Goal: Information Seeking & Learning: Learn about a topic

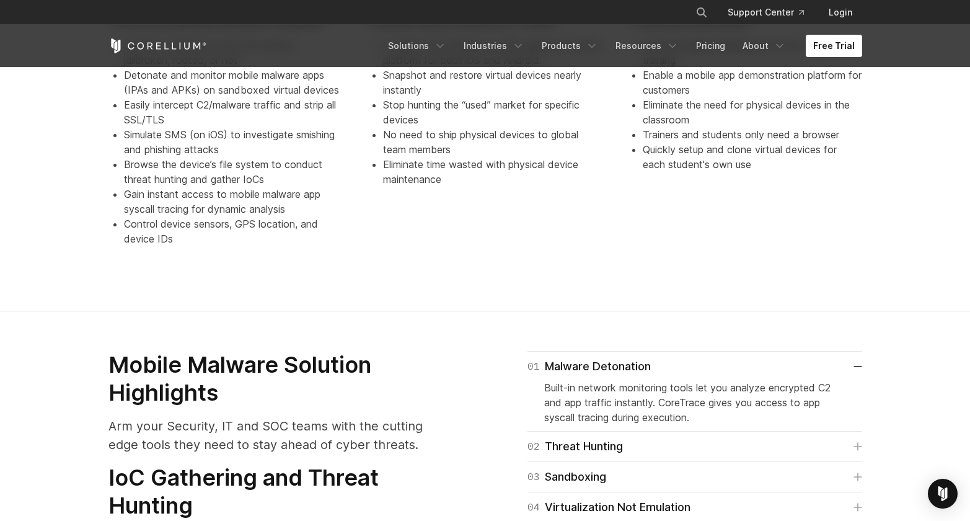
scroll to position [1366, 0]
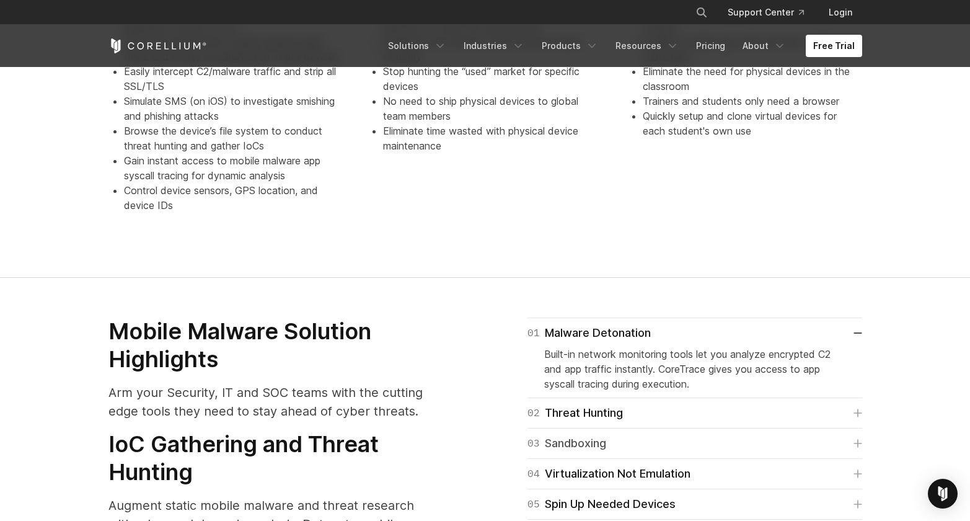
click at [715, 435] on link "03 Sandboxing" at bounding box center [695, 443] width 335 height 17
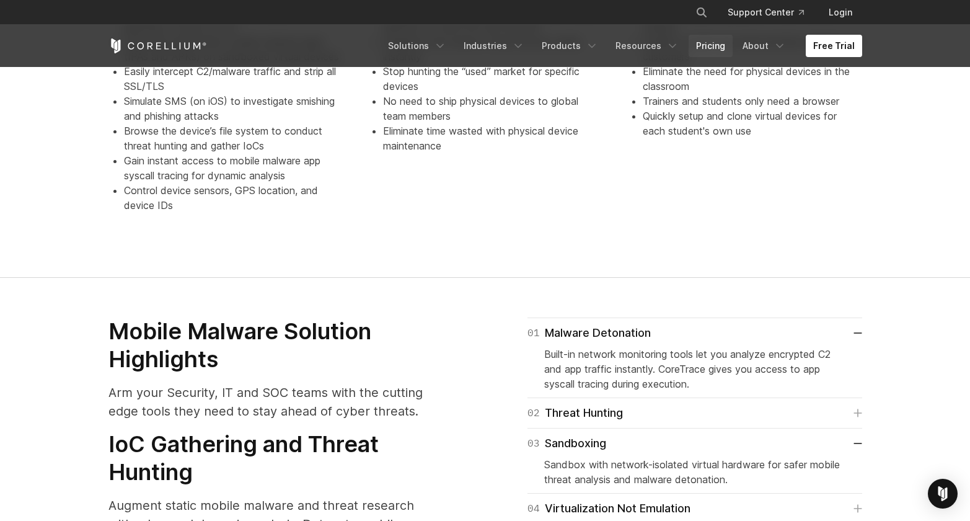
click at [705, 45] on link "Pricing" at bounding box center [711, 46] width 44 height 22
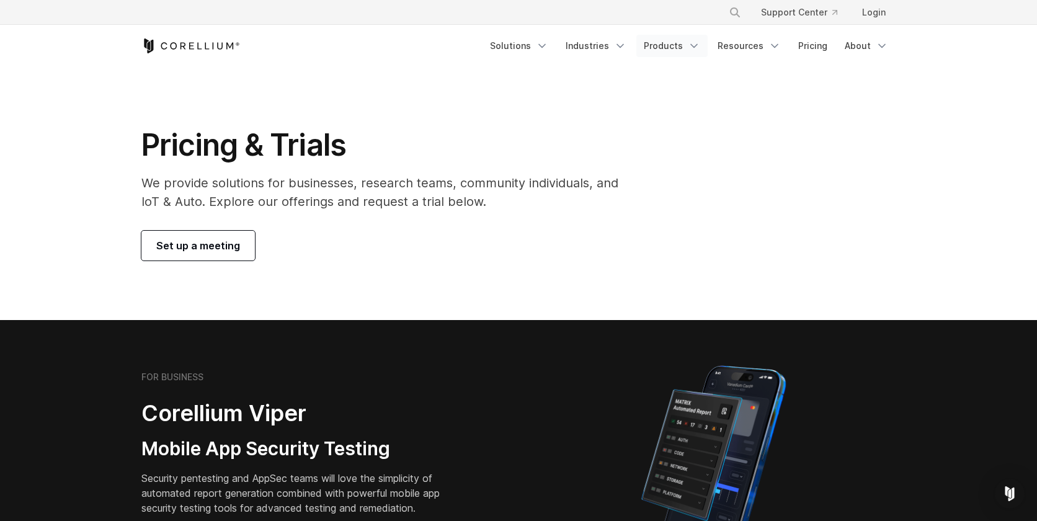
click at [659, 47] on link "Products" at bounding box center [671, 46] width 71 height 22
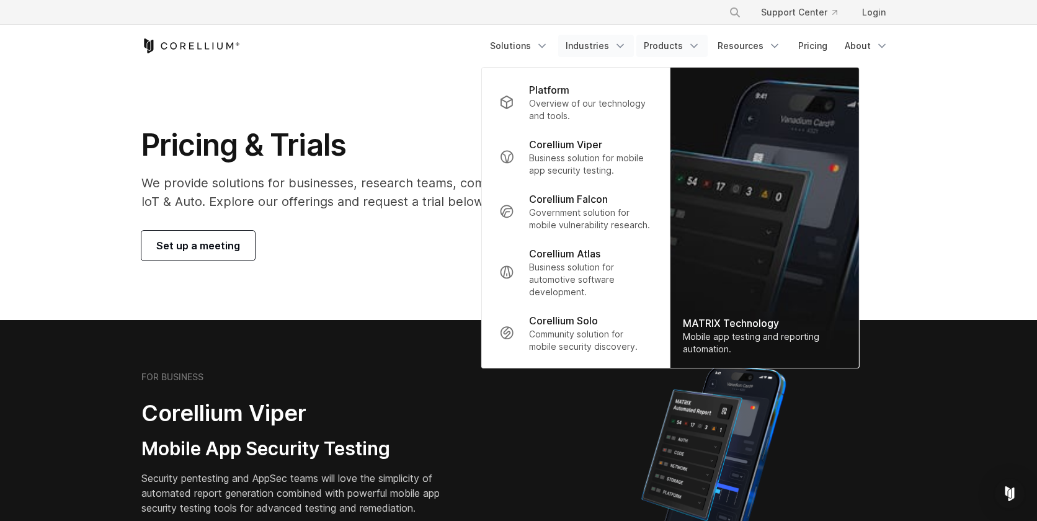
click at [598, 44] on link "Industries" at bounding box center [596, 46] width 76 height 22
